Goal: Transaction & Acquisition: Purchase product/service

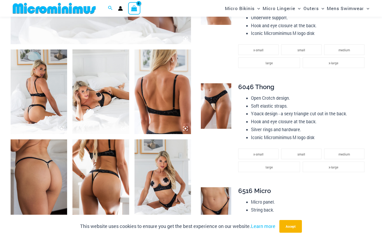
scroll to position [280, 0]
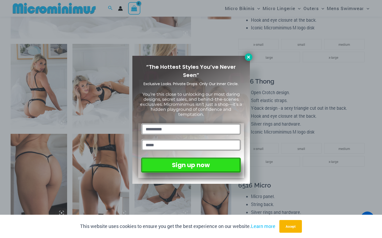
click at [248, 57] on icon at bounding box center [248, 57] width 3 height 3
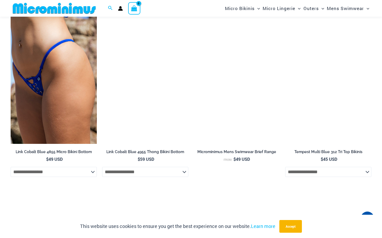
scroll to position [1190, 0]
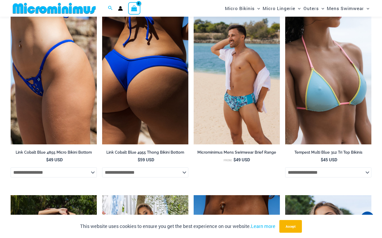
click at [157, 108] on img at bounding box center [145, 80] width 86 height 129
click at [157, 114] on img at bounding box center [145, 80] width 86 height 129
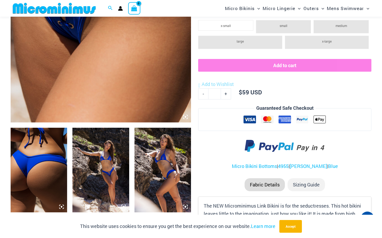
scroll to position [196, 0]
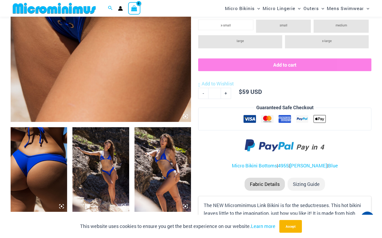
click at [114, 156] on img at bounding box center [100, 169] width 56 height 85
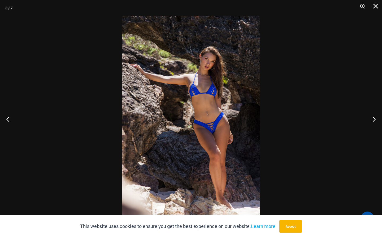
click at [207, 131] on img at bounding box center [191, 119] width 138 height 207
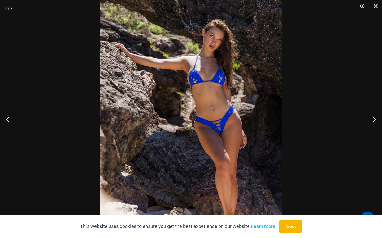
click at [207, 131] on img at bounding box center [191, 115] width 182 height 273
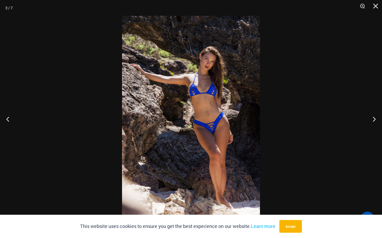
click at [207, 131] on img at bounding box center [191, 119] width 138 height 207
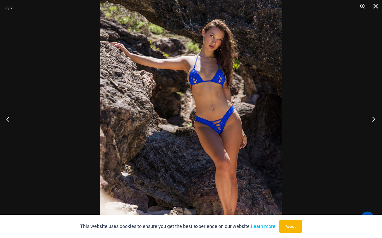
click at [373, 121] on button "Next" at bounding box center [372, 119] width 20 height 26
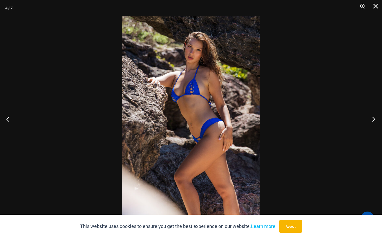
click at [373, 121] on button "Next" at bounding box center [372, 119] width 20 height 26
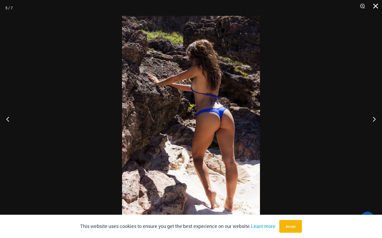
click at [376, 6] on button "Close" at bounding box center [373, 8] width 13 height 16
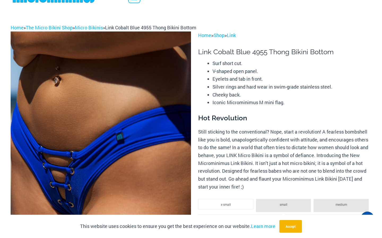
scroll to position [0, 0]
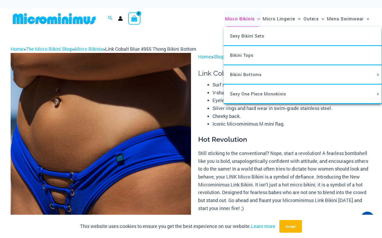
click at [253, 19] on span "Micro Bikinis" at bounding box center [240, 19] width 30 height 14
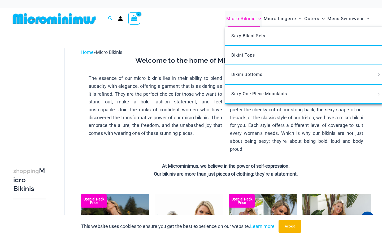
click at [242, 22] on span "Micro Bikinis" at bounding box center [240, 19] width 29 height 14
click at [252, 94] on span "Sexy One Piece Monokinis" at bounding box center [259, 93] width 56 height 5
